Goal: Find specific page/section: Find specific page/section

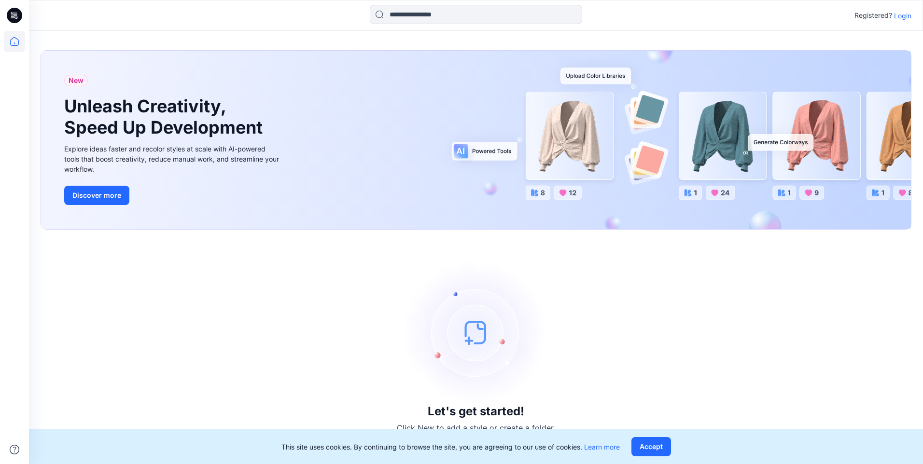
click at [898, 20] on p "Login" at bounding box center [902, 16] width 17 height 10
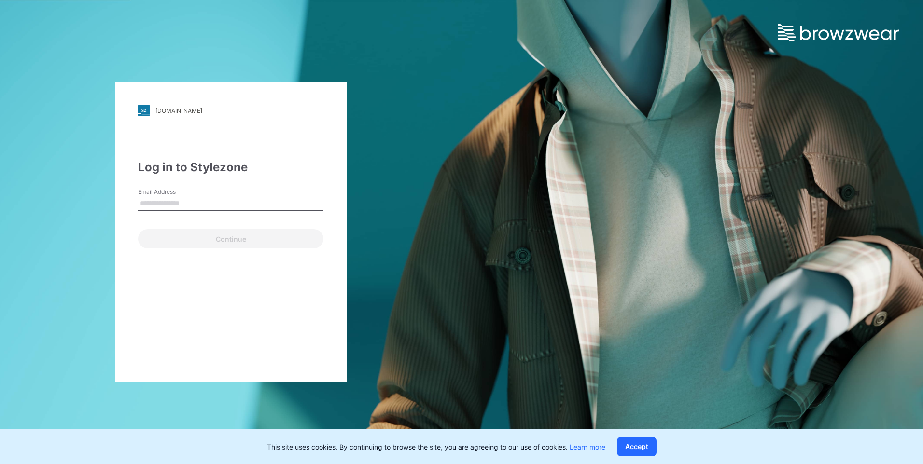
click at [176, 202] on input "Email Address" at bounding box center [230, 203] width 185 height 14
click at [178, 200] on input "Email Address" at bounding box center [230, 203] width 185 height 14
paste input "**********"
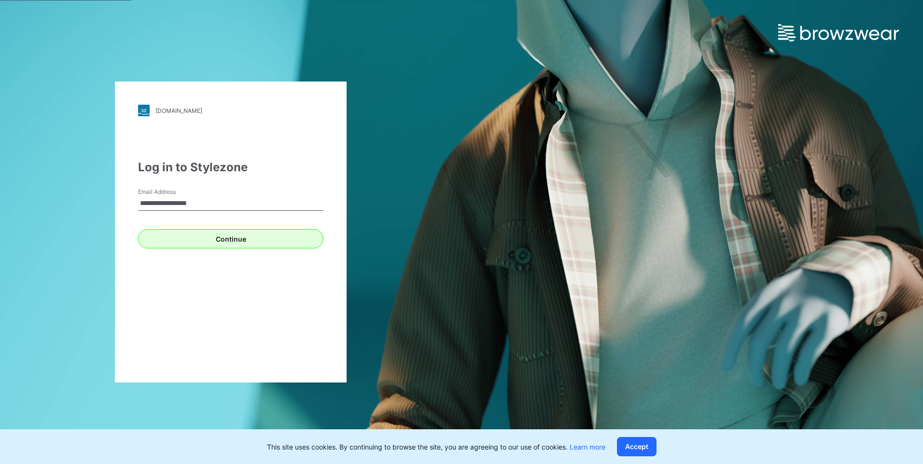
type input "**********"
click at [245, 237] on button "Continue" at bounding box center [230, 238] width 185 height 19
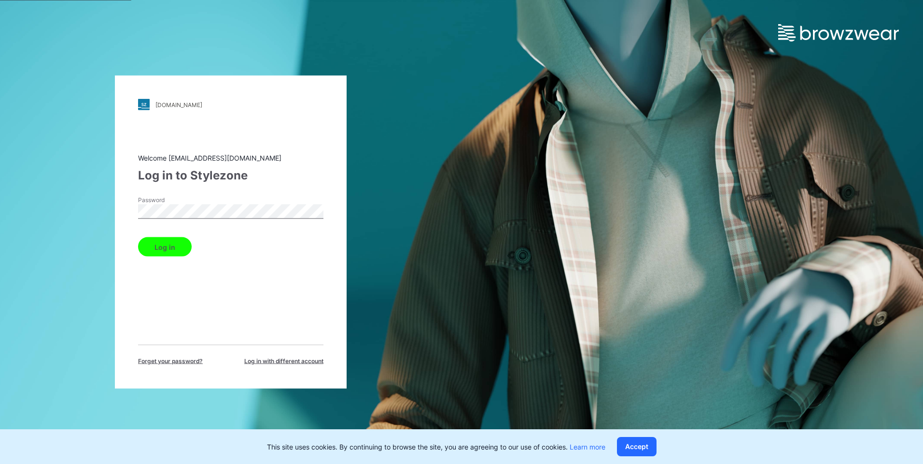
click at [180, 238] on button "Log in" at bounding box center [165, 247] width 54 height 19
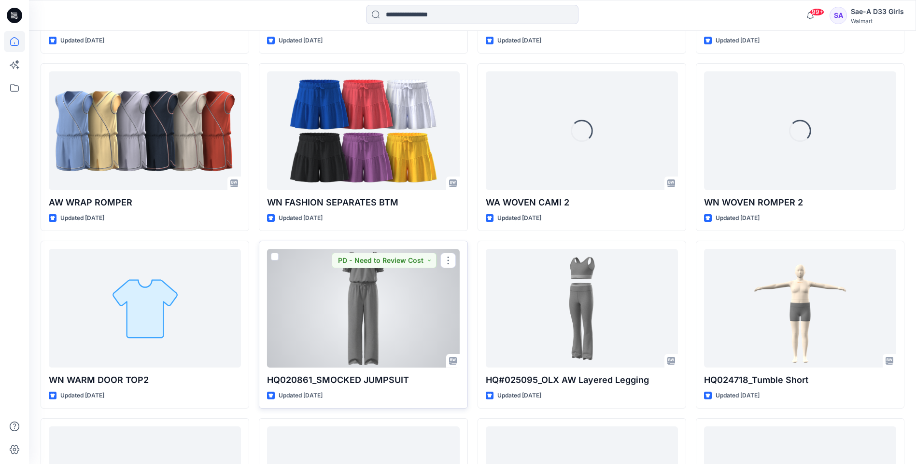
scroll to position [2377, 0]
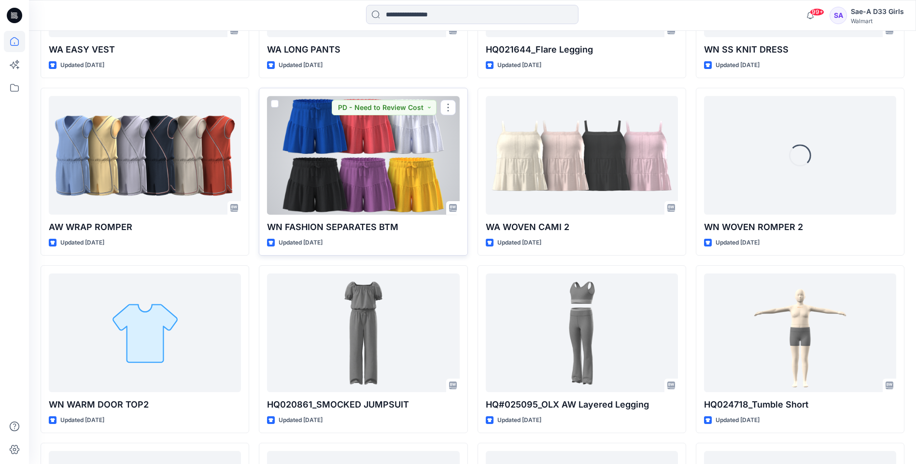
click at [350, 142] on div at bounding box center [363, 155] width 192 height 118
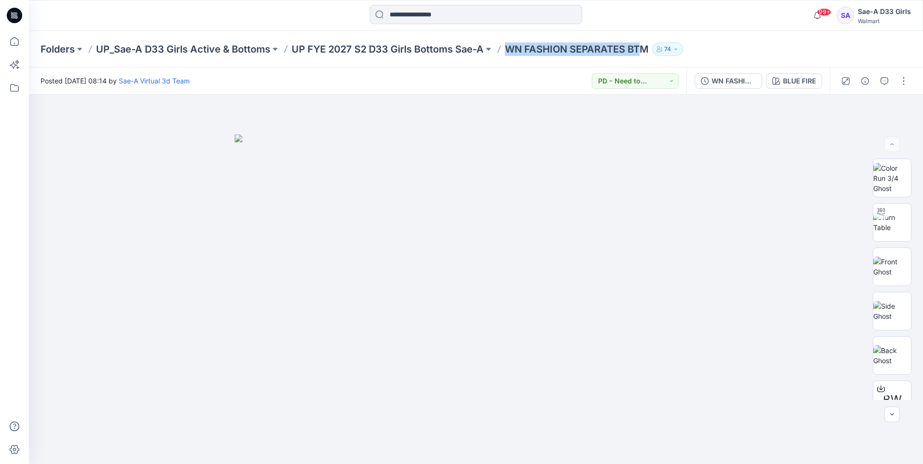
drag, startPoint x: 508, startPoint y: 47, endPoint x: 641, endPoint y: 48, distance: 132.8
click at [641, 48] on p "WN FASHION SEPARATES BTM" at bounding box center [576, 49] width 143 height 14
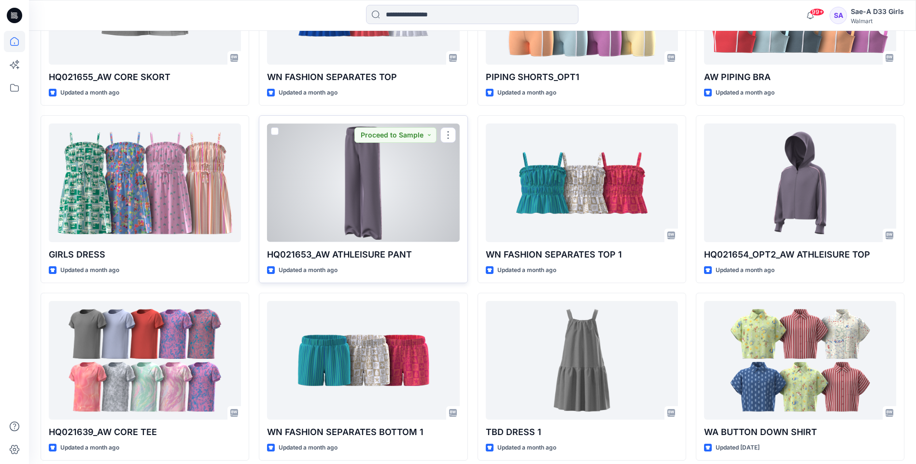
scroll to position [3493, 0]
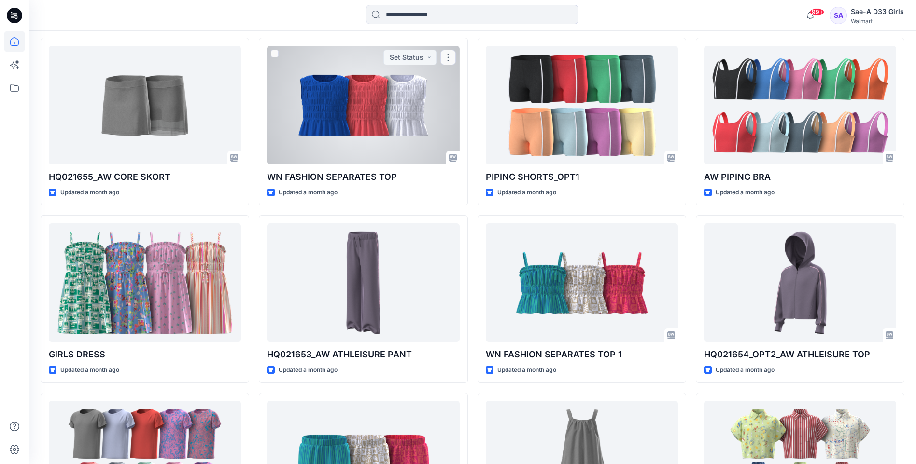
click at [324, 91] on div at bounding box center [363, 105] width 192 height 118
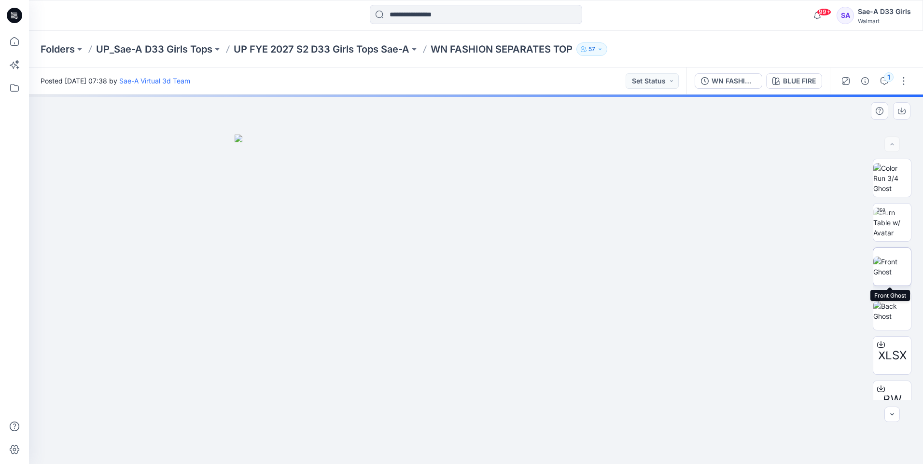
click at [886, 269] on img at bounding box center [892, 267] width 38 height 20
click at [886, 309] on img at bounding box center [892, 311] width 38 height 20
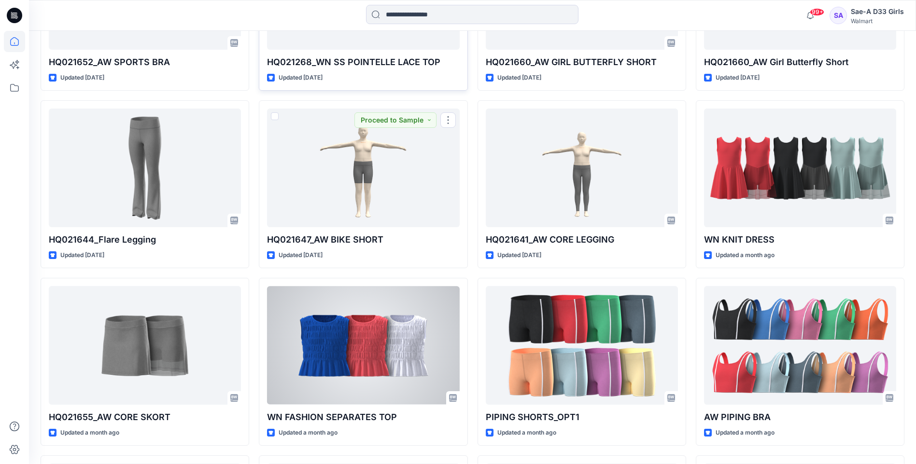
scroll to position [3257, 0]
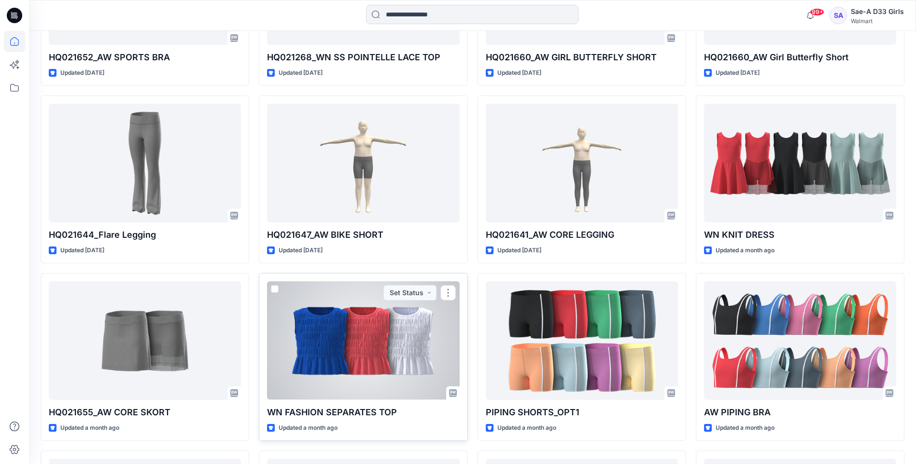
click at [313, 356] on div at bounding box center [363, 340] width 192 height 118
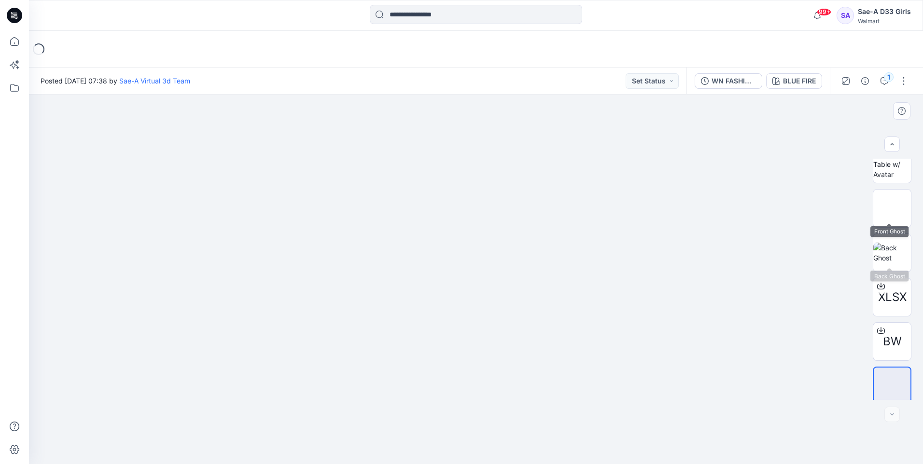
scroll to position [64, 0]
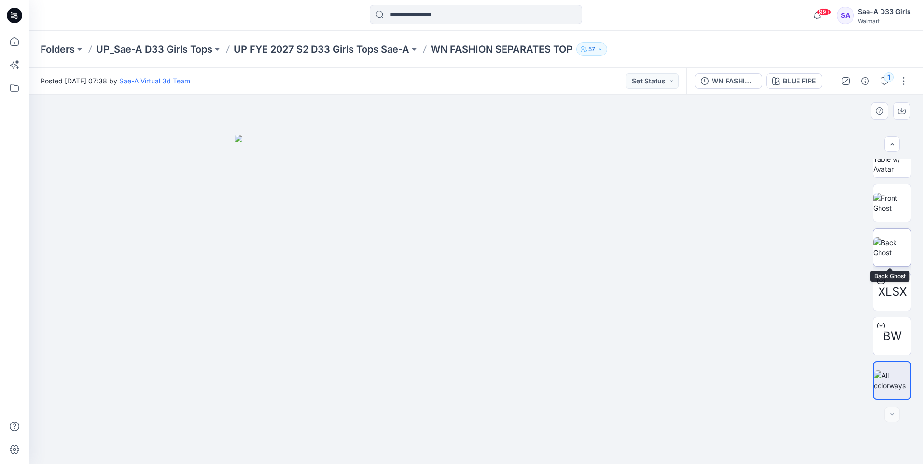
click at [891, 248] on img at bounding box center [892, 248] width 38 height 20
click at [885, 201] on img at bounding box center [892, 203] width 38 height 20
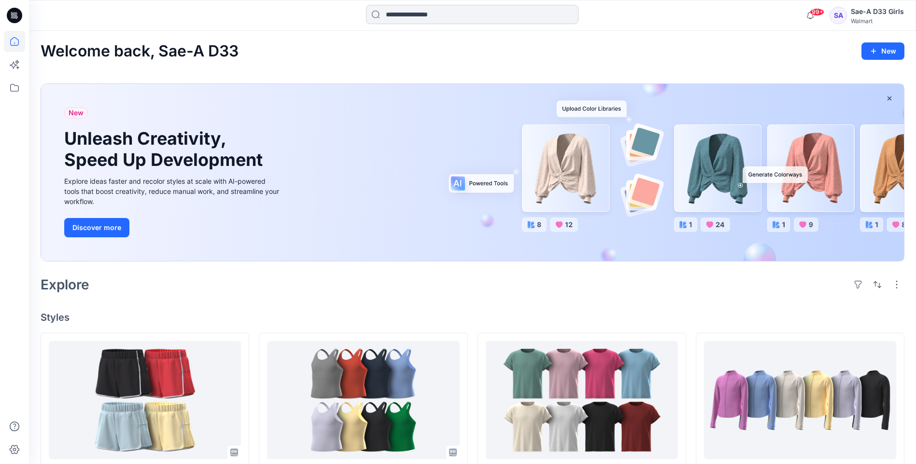
click at [442, 14] on input at bounding box center [472, 14] width 212 height 19
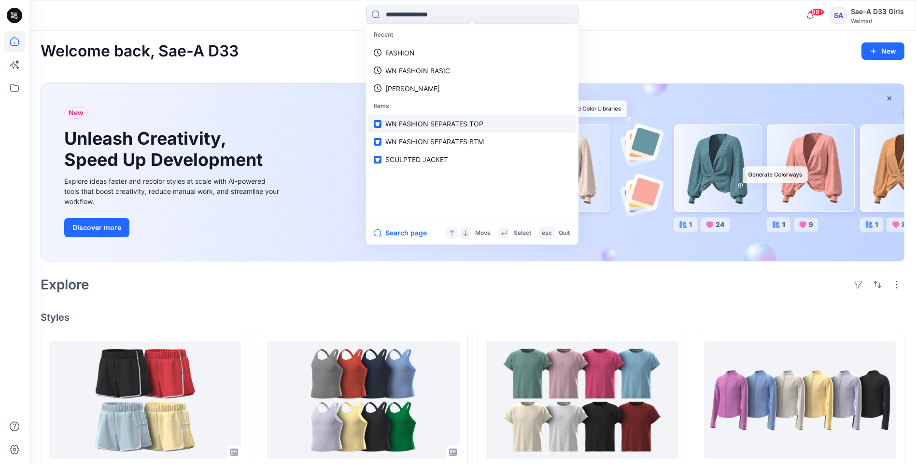
click at [439, 125] on span "WN FASHION SEPARATES TOP" at bounding box center [434, 124] width 98 height 8
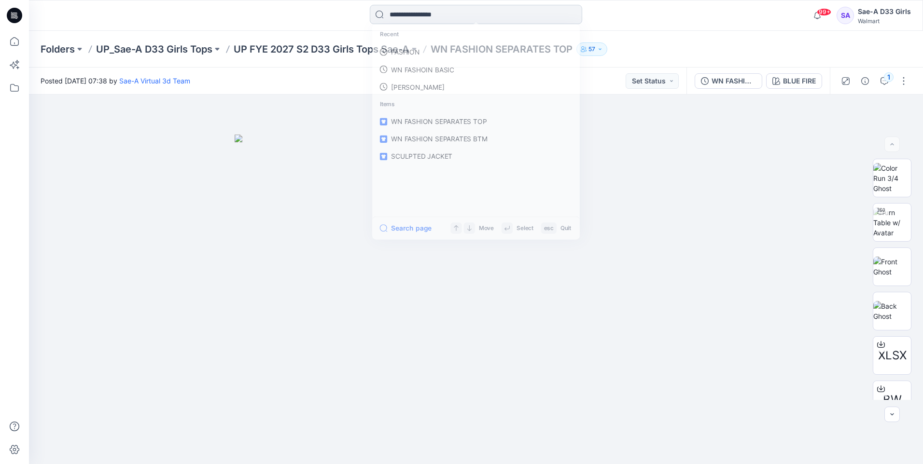
click at [456, 19] on input at bounding box center [476, 14] width 212 height 19
click at [437, 15] on input at bounding box center [476, 14] width 212 height 19
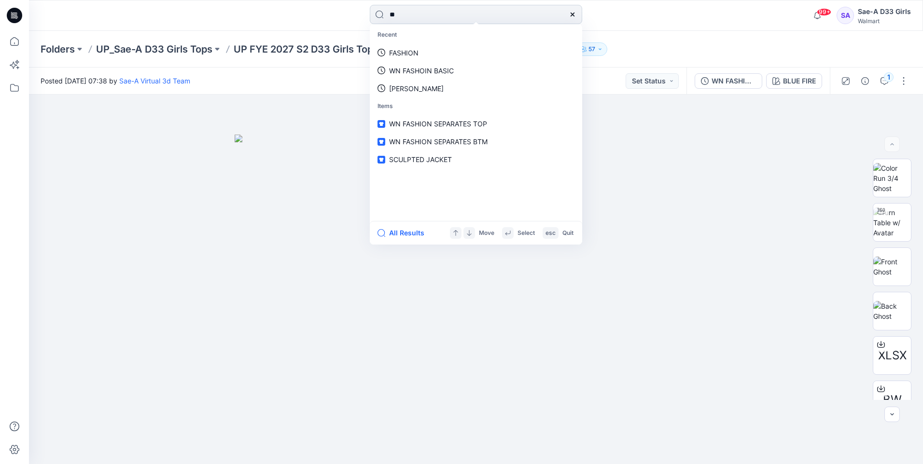
type input "*"
type input "****"
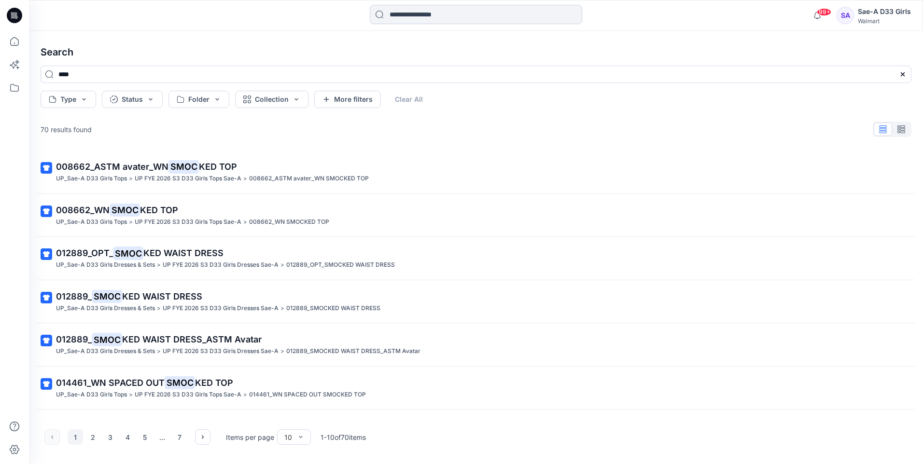
click at [450, 11] on input at bounding box center [476, 14] width 212 height 19
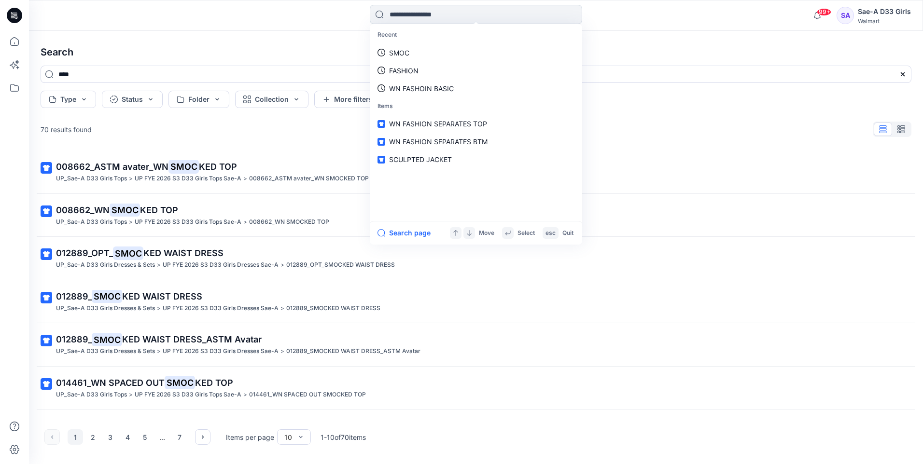
drag, startPoint x: 449, startPoint y: 11, endPoint x: 452, endPoint y: 15, distance: 5.0
click at [449, 11] on input at bounding box center [476, 14] width 212 height 19
paste input "**********"
type input "**********"
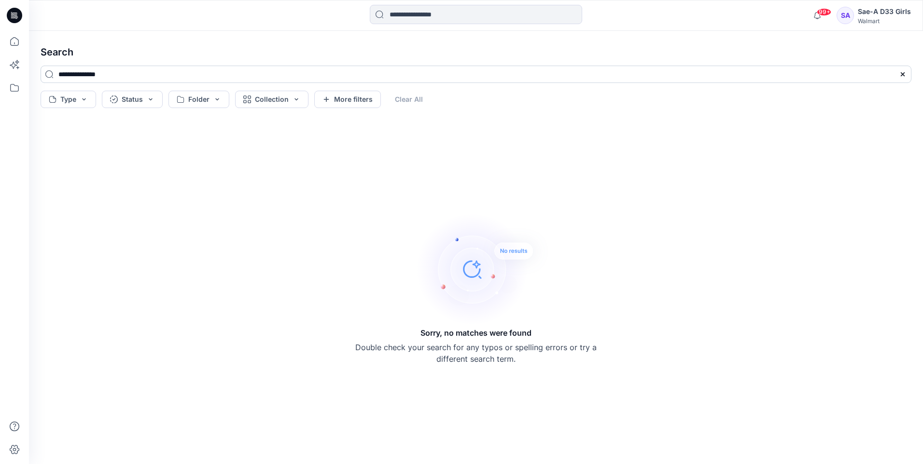
click at [79, 80] on input "**********" at bounding box center [476, 74] width 871 height 17
drag, startPoint x: 106, startPoint y: 70, endPoint x: 135, endPoint y: 71, distance: 28.5
click at [108, 70] on input "**********" at bounding box center [476, 74] width 871 height 17
click at [137, 71] on input "**********" at bounding box center [476, 74] width 871 height 17
type input "**********"
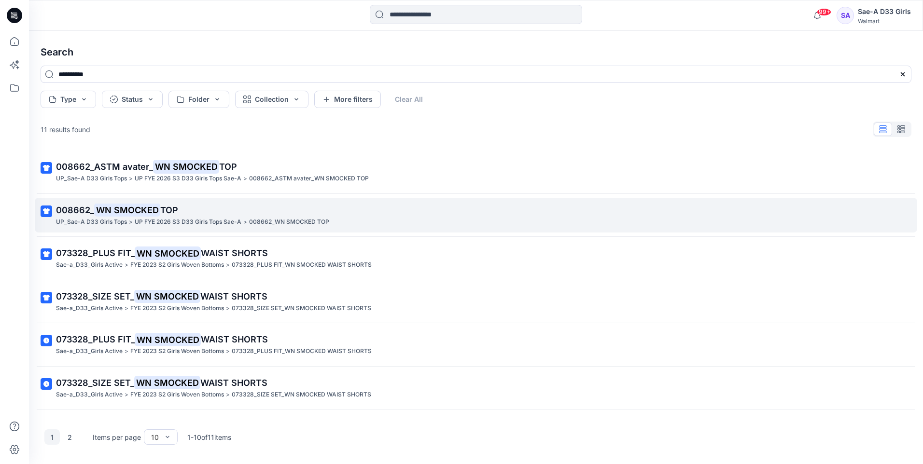
click at [144, 213] on mark "WN SMOCKED" at bounding box center [127, 210] width 66 height 14
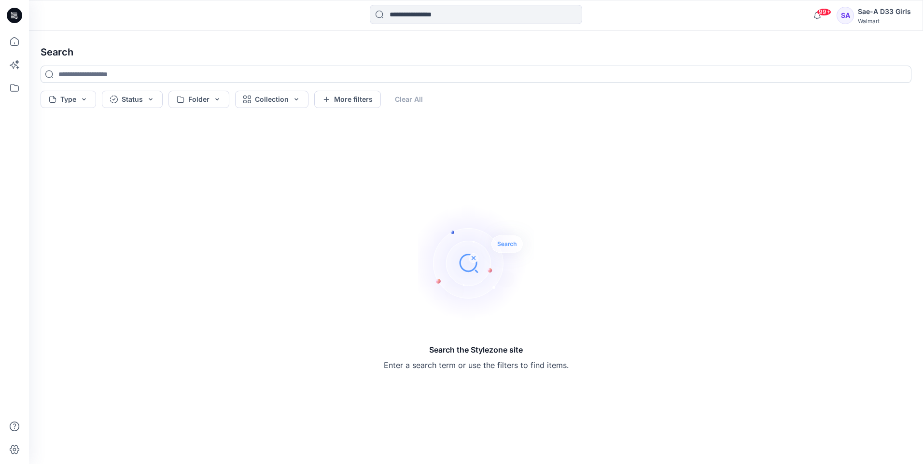
click at [116, 75] on input at bounding box center [476, 74] width 871 height 17
click at [14, 12] on icon at bounding box center [14, 15] width 15 height 15
click at [14, 37] on icon at bounding box center [14, 41] width 21 height 21
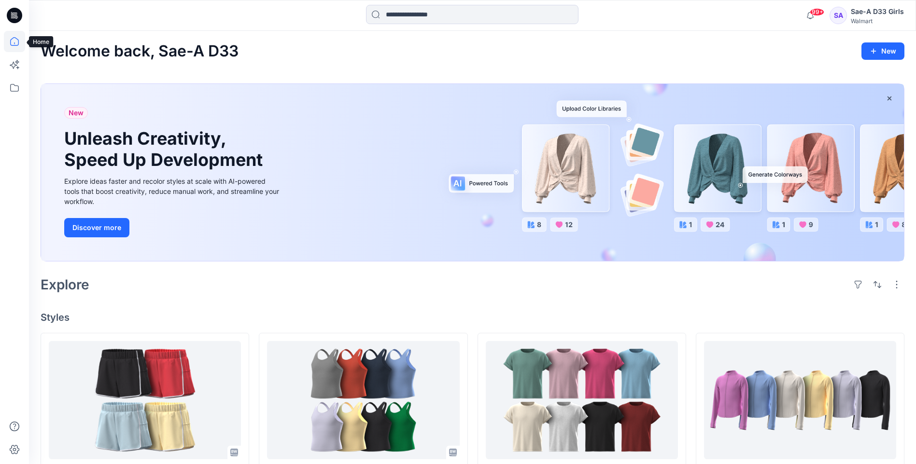
click at [15, 43] on icon at bounding box center [14, 41] width 21 height 21
click at [18, 91] on icon at bounding box center [14, 88] width 9 height 8
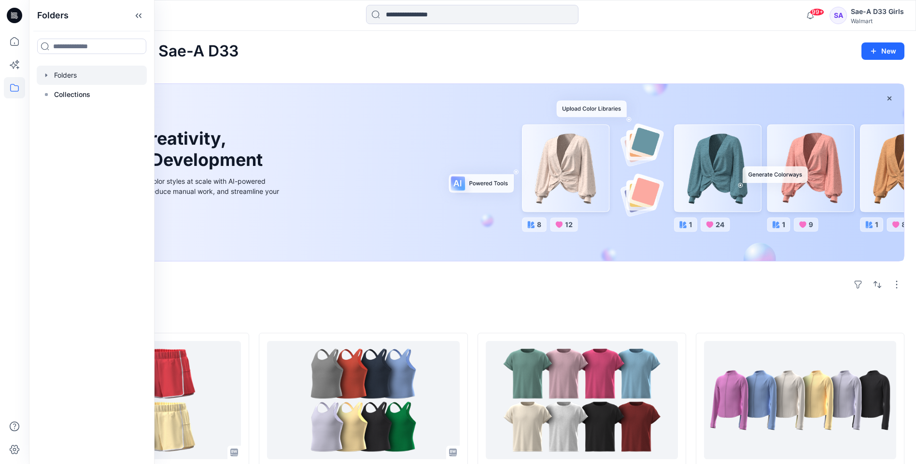
click at [46, 76] on icon "button" at bounding box center [46, 74] width 2 height 3
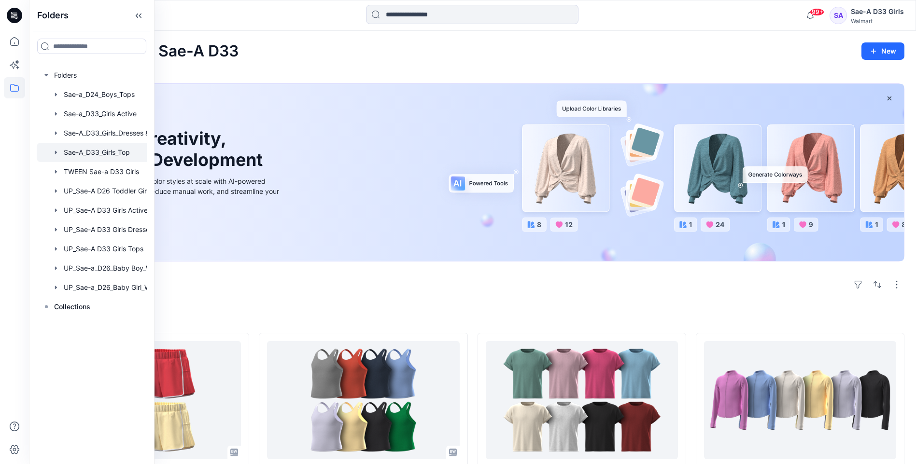
click at [125, 159] on div at bounding box center [104, 152] width 135 height 19
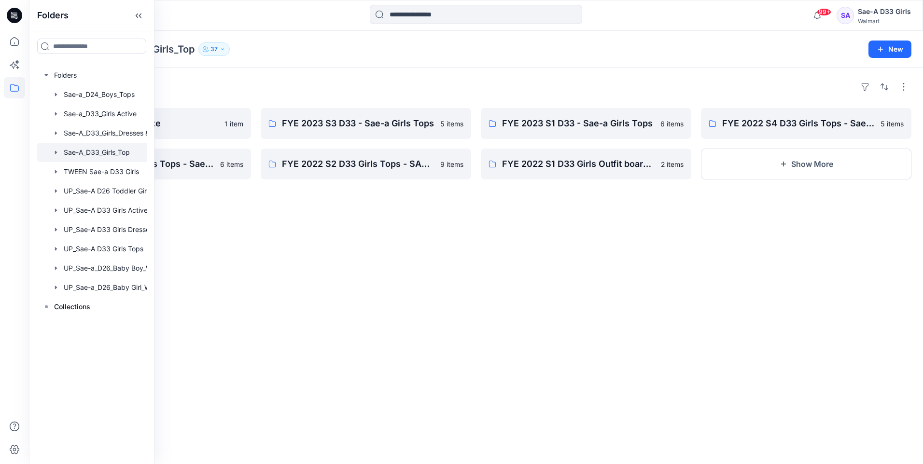
click at [311, 260] on div "Folders S2 FYE2025 - Plus size 1 item FYE 2022 S3 D33 Girls Tops - Sae - A 6 it…" at bounding box center [476, 266] width 894 height 397
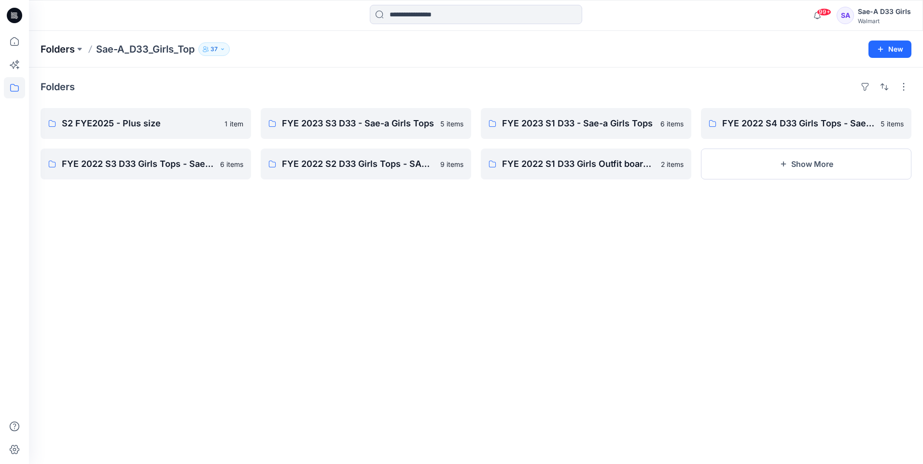
click at [72, 52] on p "Folders" at bounding box center [58, 49] width 34 height 14
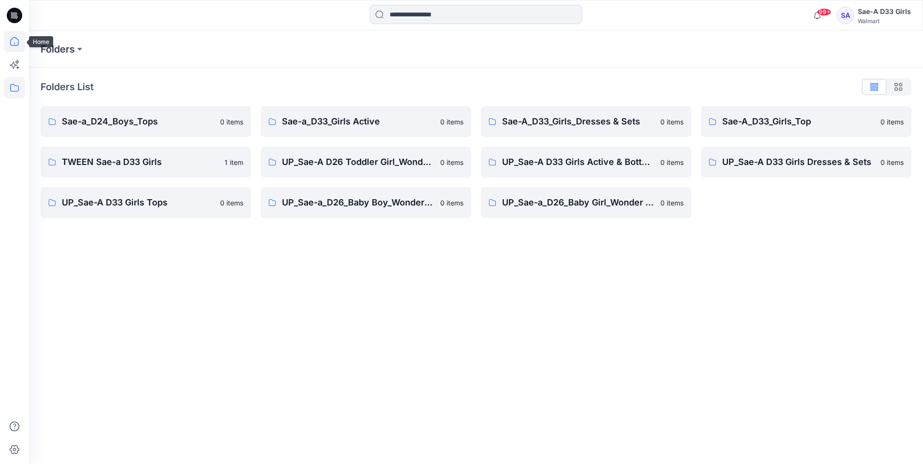
click at [15, 42] on icon at bounding box center [14, 41] width 21 height 21
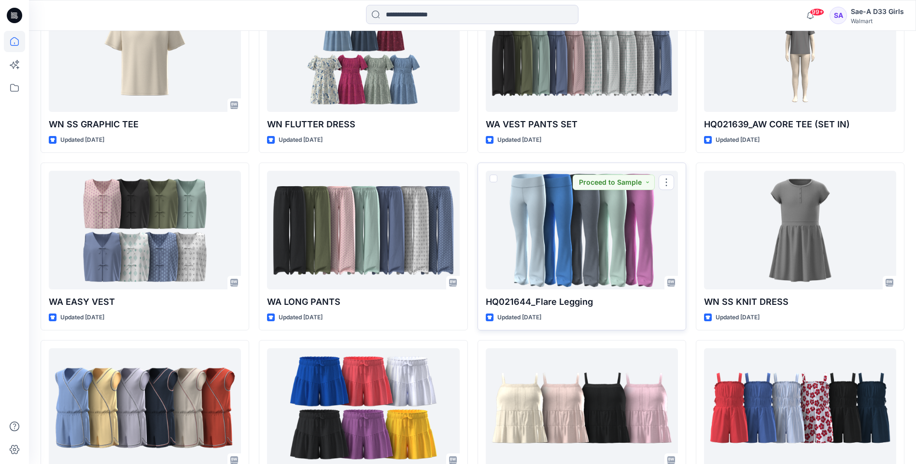
scroll to position [2366, 0]
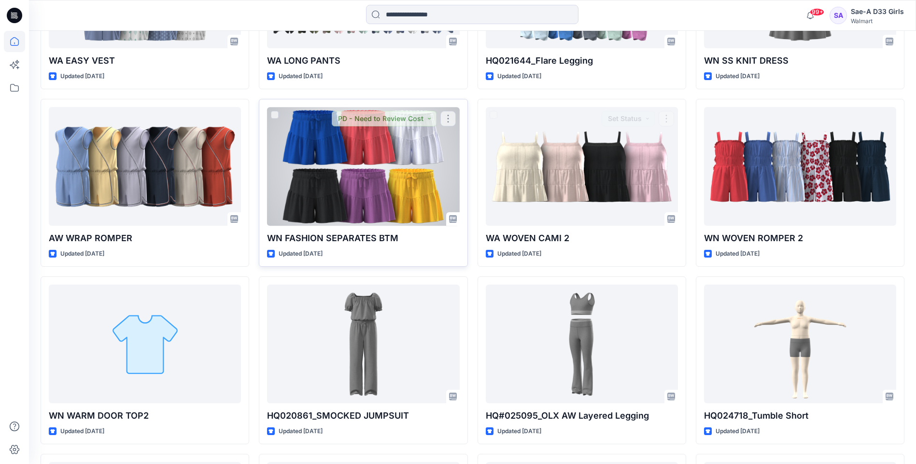
click at [371, 149] on div at bounding box center [363, 166] width 192 height 118
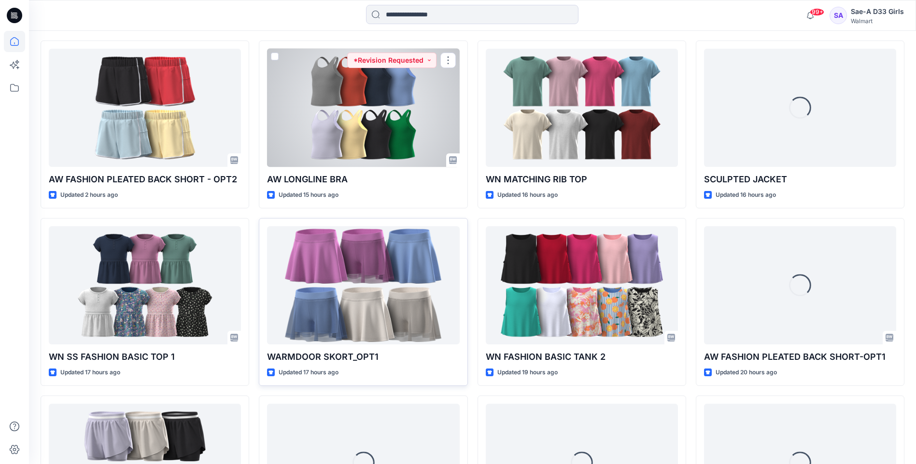
scroll to position [303, 0]
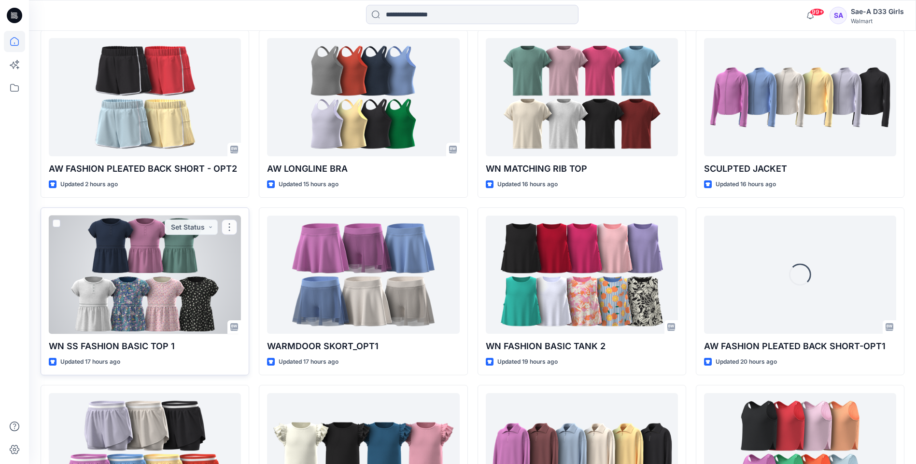
click at [140, 285] on div at bounding box center [145, 275] width 192 height 118
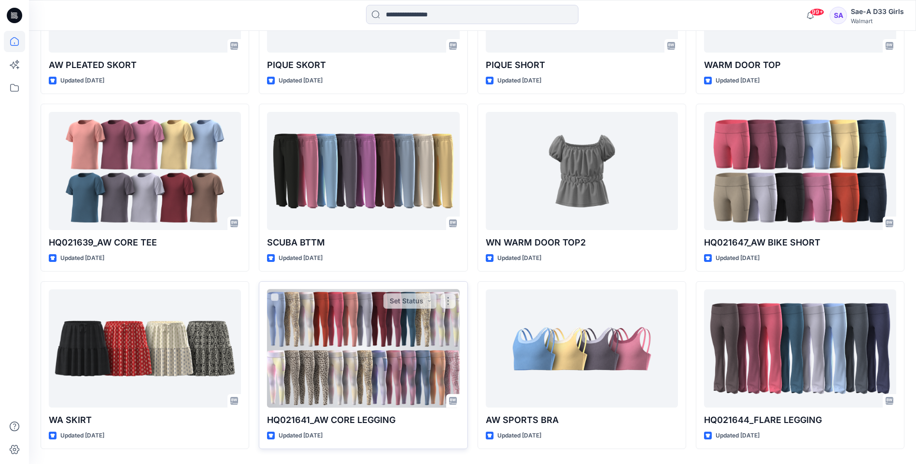
scroll to position [971, 0]
